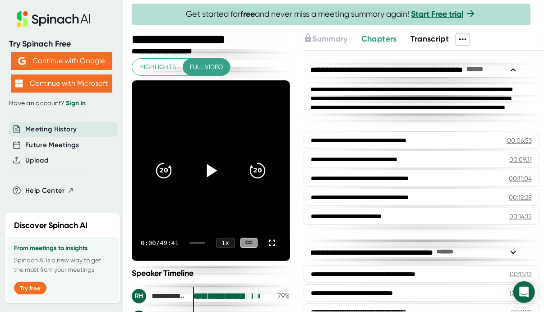
click at [207, 172] on icon at bounding box center [212, 170] width 10 height 13
click at [250, 169] on icon "20" at bounding box center [257, 170] width 23 height 23
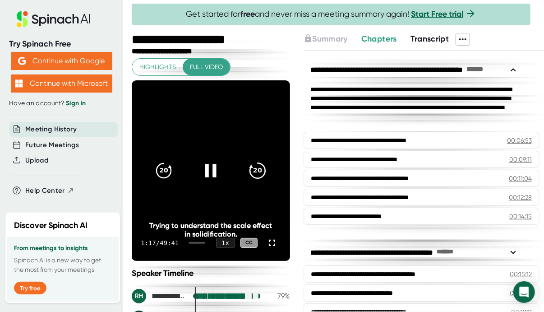
click at [250, 169] on icon "20" at bounding box center [257, 170] width 23 height 23
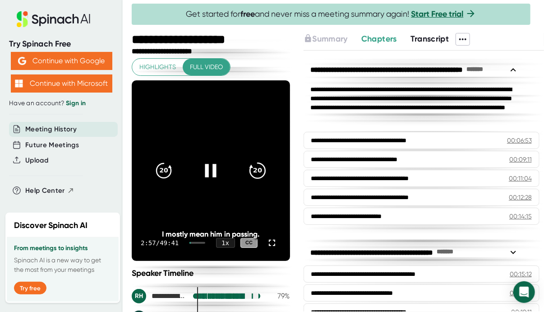
click at [250, 169] on icon "20" at bounding box center [257, 170] width 23 height 23
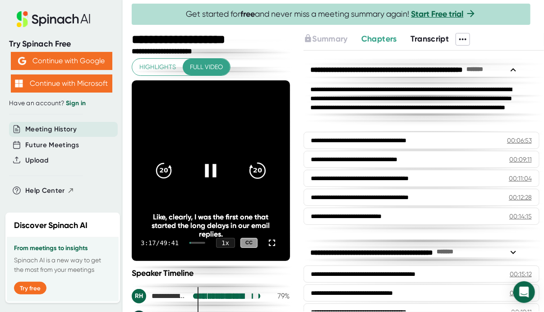
click at [250, 169] on icon "20" at bounding box center [257, 170] width 23 height 23
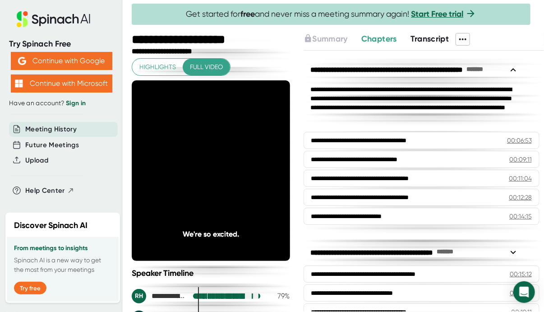
click at [250, 169] on icon "20" at bounding box center [257, 170] width 23 height 23
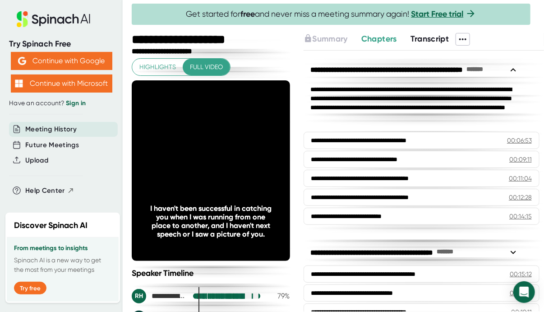
click at [250, 169] on icon "20" at bounding box center [257, 170] width 23 height 23
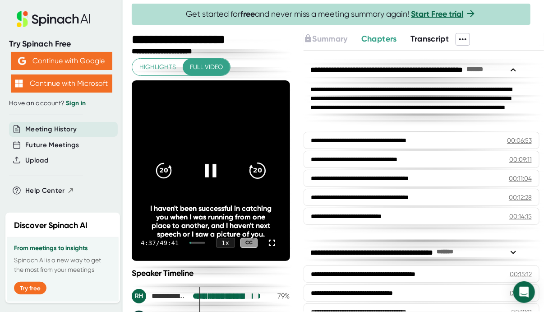
click at [257, 174] on icon "20" at bounding box center [257, 170] width 23 height 23
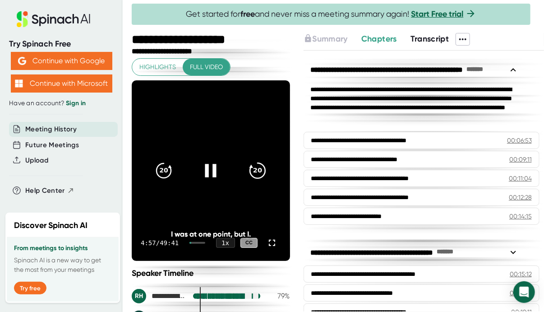
click at [257, 174] on icon "20" at bounding box center [257, 170] width 23 height 23
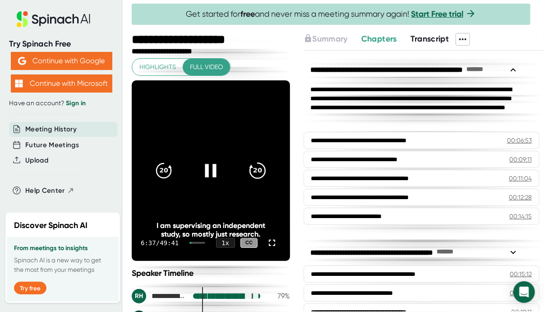
click at [257, 174] on icon "20" at bounding box center [257, 170] width 23 height 23
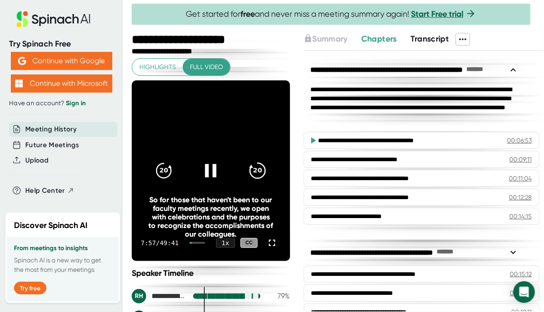
click at [257, 174] on icon "20" at bounding box center [257, 170] width 23 height 23
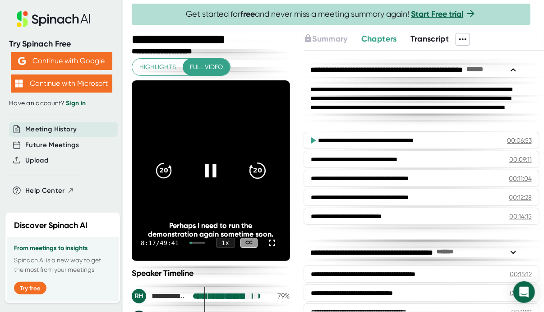
click at [257, 174] on icon "20" at bounding box center [257, 170] width 23 height 23
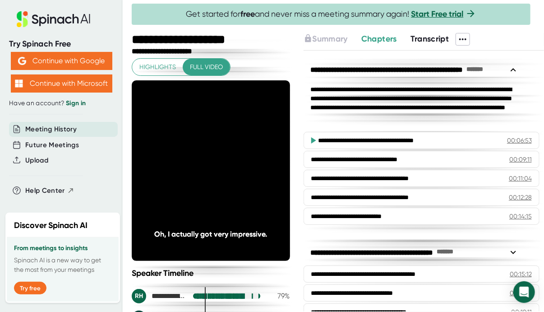
click at [257, 174] on icon "20" at bounding box center [257, 170] width 23 height 23
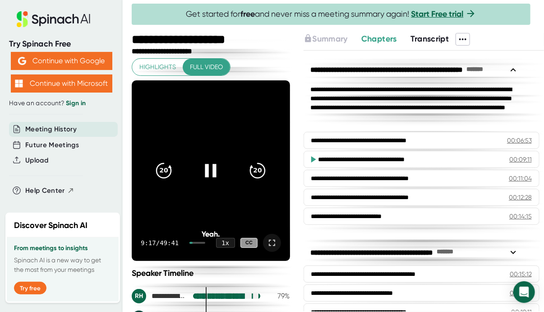
click at [267, 240] on icon at bounding box center [272, 242] width 11 height 11
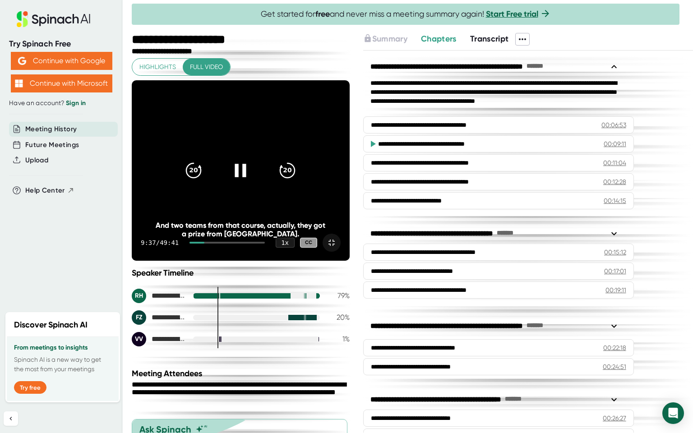
drag, startPoint x: 167, startPoint y: 416, endPoint x: 215, endPoint y: 413, distance: 47.5
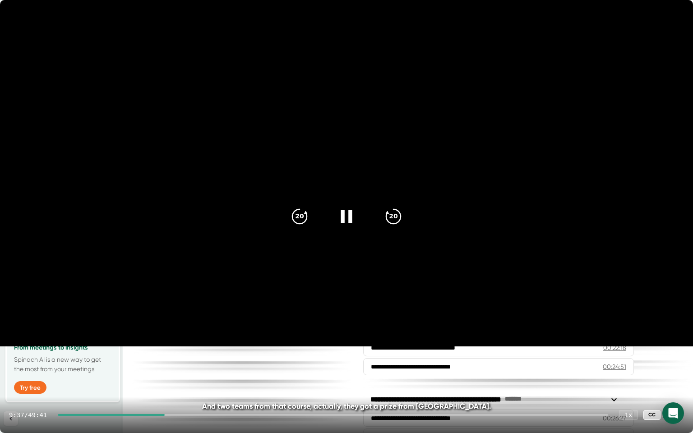
click at [215, 311] on div "9:37 / 49:41 1 x CC" at bounding box center [346, 415] width 693 height 36
drag, startPoint x: 169, startPoint y: 417, endPoint x: 195, endPoint y: 408, distance: 27.5
click at [187, 311] on div "9:38 / 49:41 1 x CC" at bounding box center [346, 415] width 693 height 36
click at [544, 29] on video at bounding box center [346, 173] width 693 height 347
click at [260, 8] on video at bounding box center [346, 173] width 693 height 347
